Goal: Find specific page/section: Find specific page/section

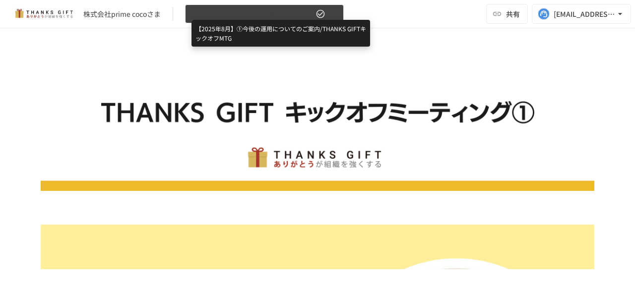
click at [283, 10] on span "【2025年8月】①今後の運用についてのご案内/THANKS GIFTキックオフMTG" at bounding box center [253, 14] width 122 height 12
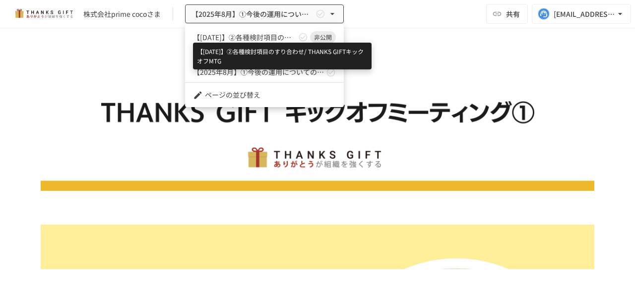
click at [287, 37] on span "【2025年8月】②各種検討項目のすり合わせ/ THANKS GIFTキックオフMTG" at bounding box center [244, 37] width 103 height 10
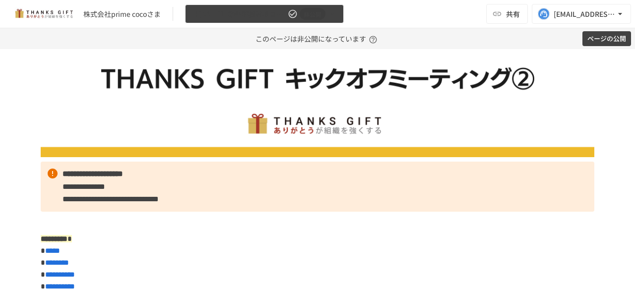
scroll to position [56, 0]
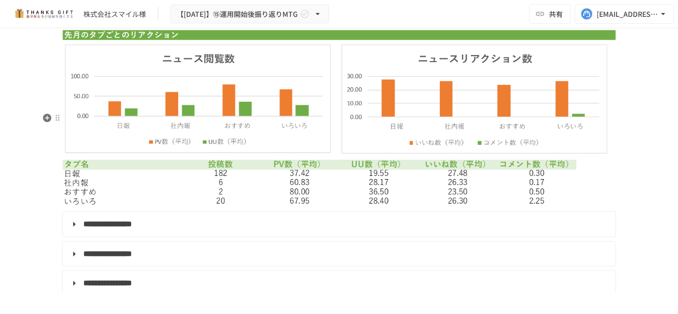
scroll to position [3933, 0]
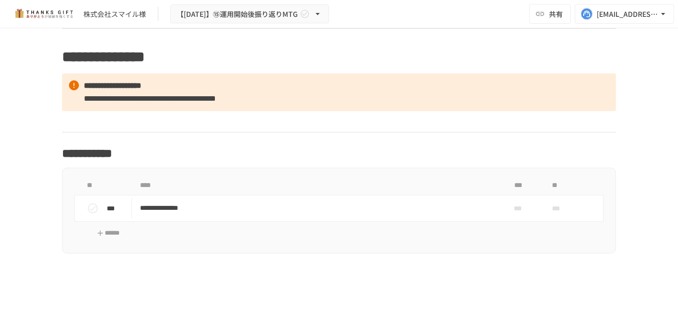
click at [141, 89] on strong "**********" at bounding box center [113, 85] width 58 height 7
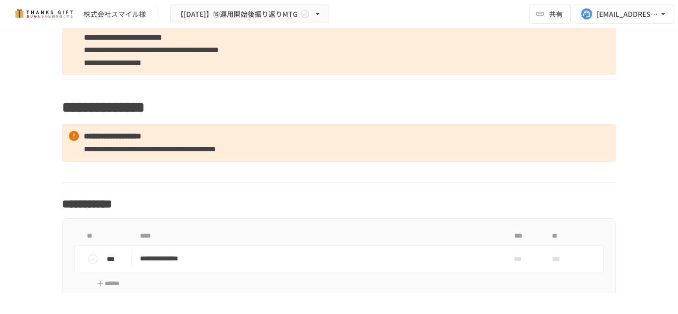
scroll to position [3903, 0]
